Goal: Navigation & Orientation: Find specific page/section

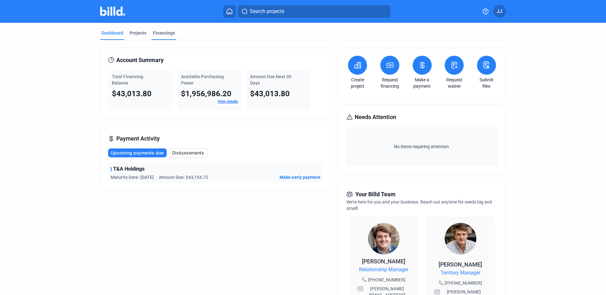
click at [159, 32] on div "Financings" at bounding box center [164, 33] width 22 height 6
